Goal: Task Accomplishment & Management: Manage account settings

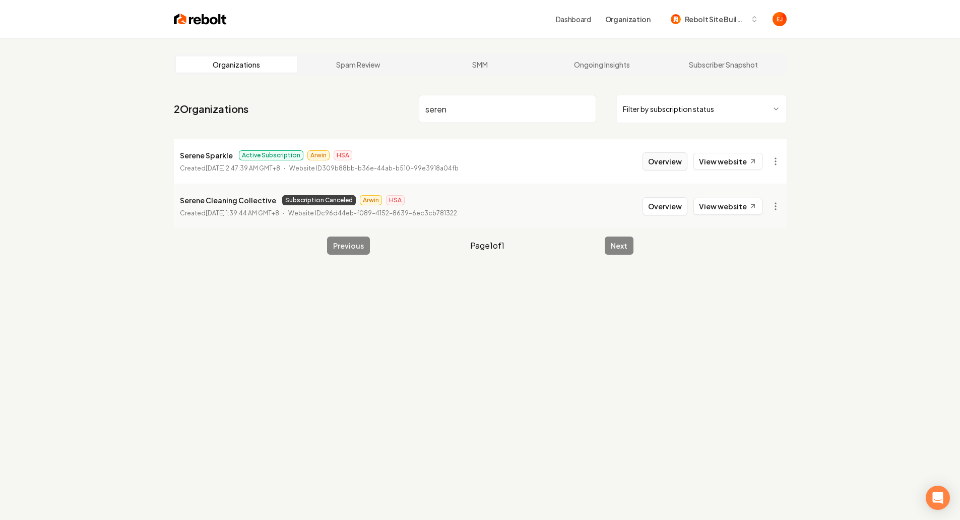
type input "seren"
click at [667, 168] on button "Overview" at bounding box center [665, 161] width 45 height 18
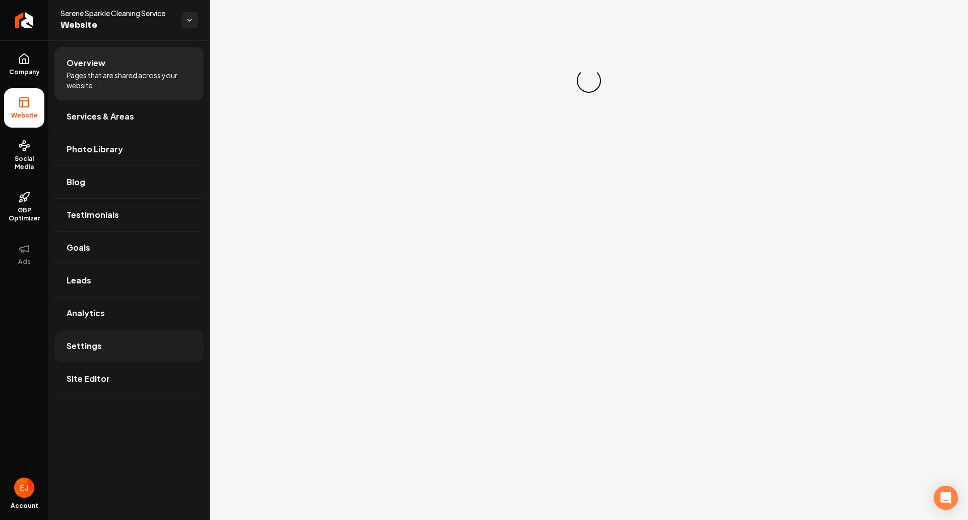
click at [130, 343] on link "Settings" at bounding box center [128, 346] width 149 height 32
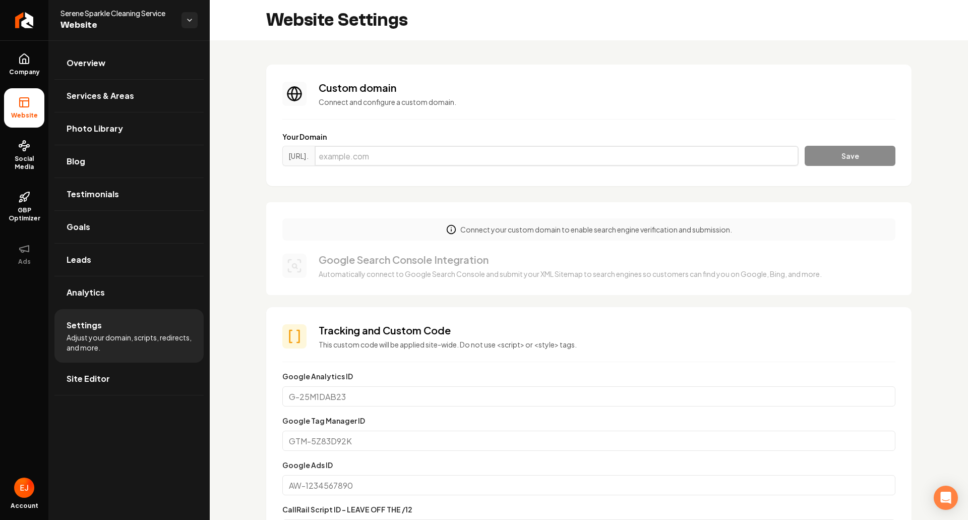
click at [485, 150] on input "Main content area" at bounding box center [557, 156] width 484 height 20
paste input "[DOMAIN_NAME]"
type input "[DOMAIN_NAME]"
click at [812, 154] on button "Save" at bounding box center [849, 156] width 91 height 20
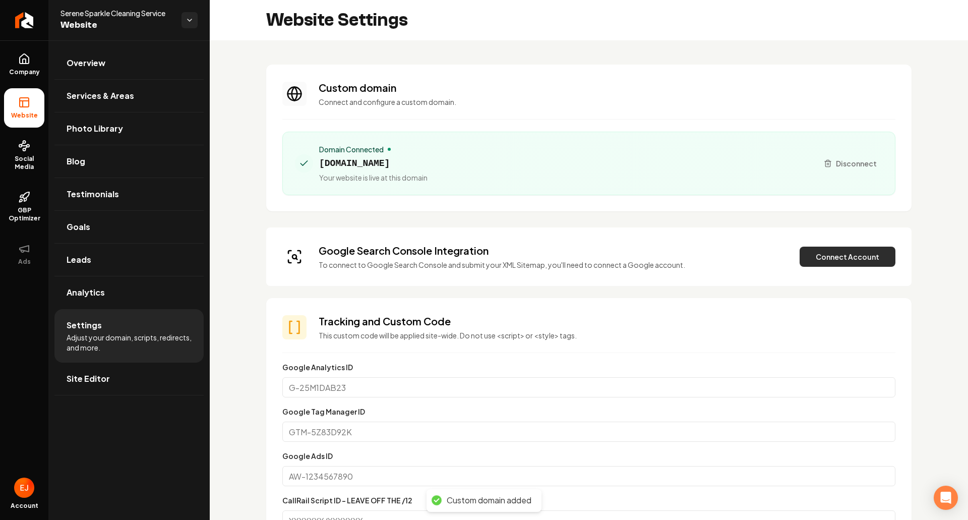
click at [840, 251] on button "Connect Account" at bounding box center [847, 256] width 96 height 20
click at [825, 251] on button "Connect Account" at bounding box center [847, 256] width 96 height 20
